Goal: Communication & Community: Answer question/provide support

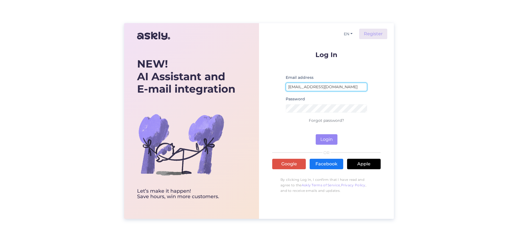
type input "[EMAIL_ADDRESS][DOMAIN_NAME]"
drag, startPoint x: 325, startPoint y: 137, endPoint x: 255, endPoint y: 107, distance: 76.3
click at [325, 137] on button "Login" at bounding box center [327, 139] width 22 height 10
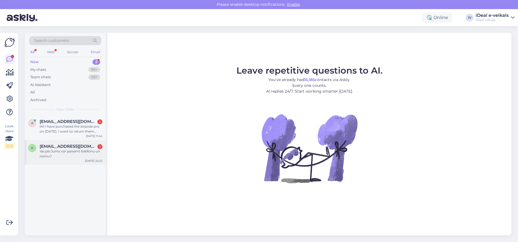
click at [84, 145] on span "[EMAIL_ADDRESS][DOMAIN_NAME]" at bounding box center [68, 146] width 57 height 5
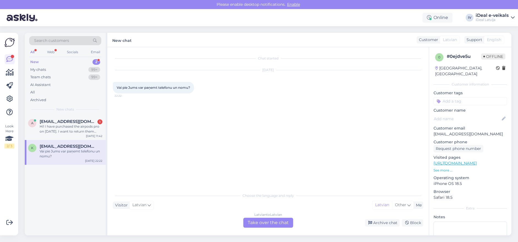
click at [254, 222] on div "Latvian to Latvian Take over the chat" at bounding box center [268, 222] width 50 height 10
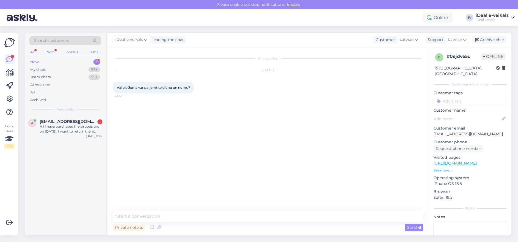
click at [268, 222] on div "Private note Send" at bounding box center [268, 227] width 310 height 10
type textarea "Labdien, Mēs piedavājam SmartDeal nomas pakalpojumu, ar kura palīdzību var izno…"
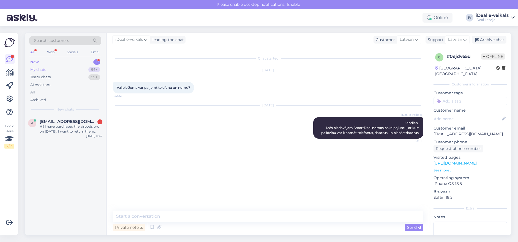
click at [72, 67] on div "My chats 99+" at bounding box center [65, 70] width 72 height 8
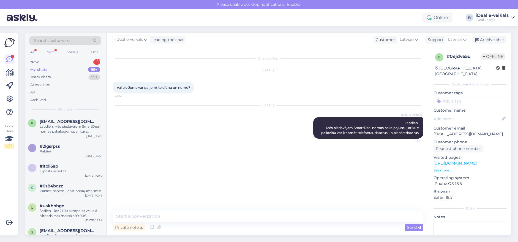
click at [49, 51] on div "Web" at bounding box center [51, 51] width 10 height 7
click at [57, 115] on div "k [EMAIL_ADDRESS][DOMAIN_NAME] Labdien, Mēs piedavājam SmartDeal nomas pakalpoj…" at bounding box center [65, 125] width 81 height 25
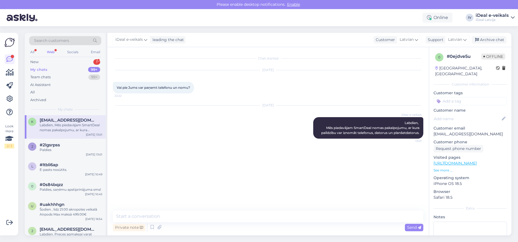
click at [64, 129] on div "Labdien, Mēs piedavājam SmartDeal nomas pakalpojumu, ar kura palīdzību var izno…" at bounding box center [71, 127] width 63 height 10
click at [66, 148] on div "Paldies" at bounding box center [71, 149] width 63 height 5
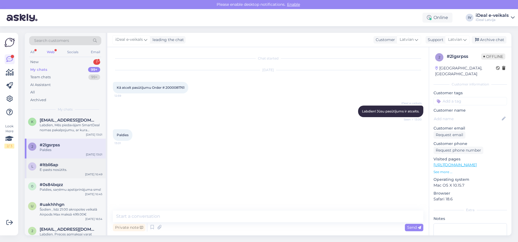
click at [67, 162] on div "#ltbli6ap" at bounding box center [71, 164] width 63 height 5
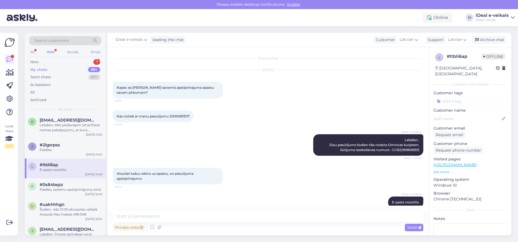
scroll to position [9, 0]
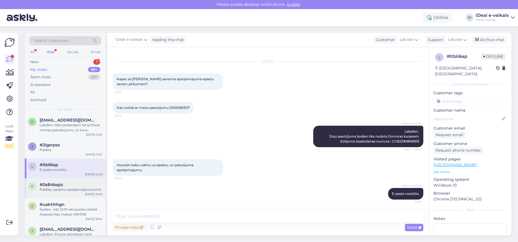
click at [68, 186] on div "#0s84bqzz" at bounding box center [71, 184] width 63 height 5
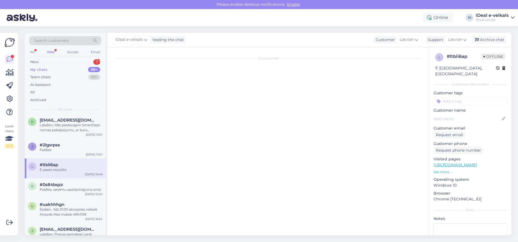
scroll to position [0, 0]
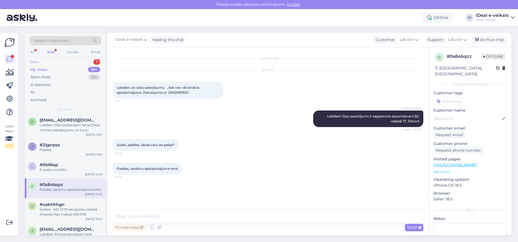
click at [70, 63] on div "New 1" at bounding box center [65, 62] width 72 height 8
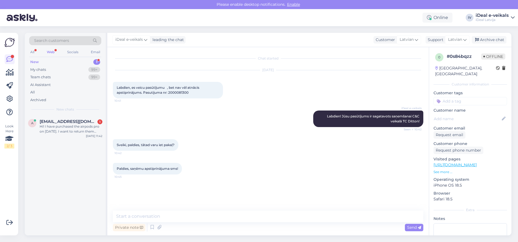
click at [56, 51] on div "Web" at bounding box center [51, 51] width 10 height 7
